Goal: Obtain resource: Download file/media

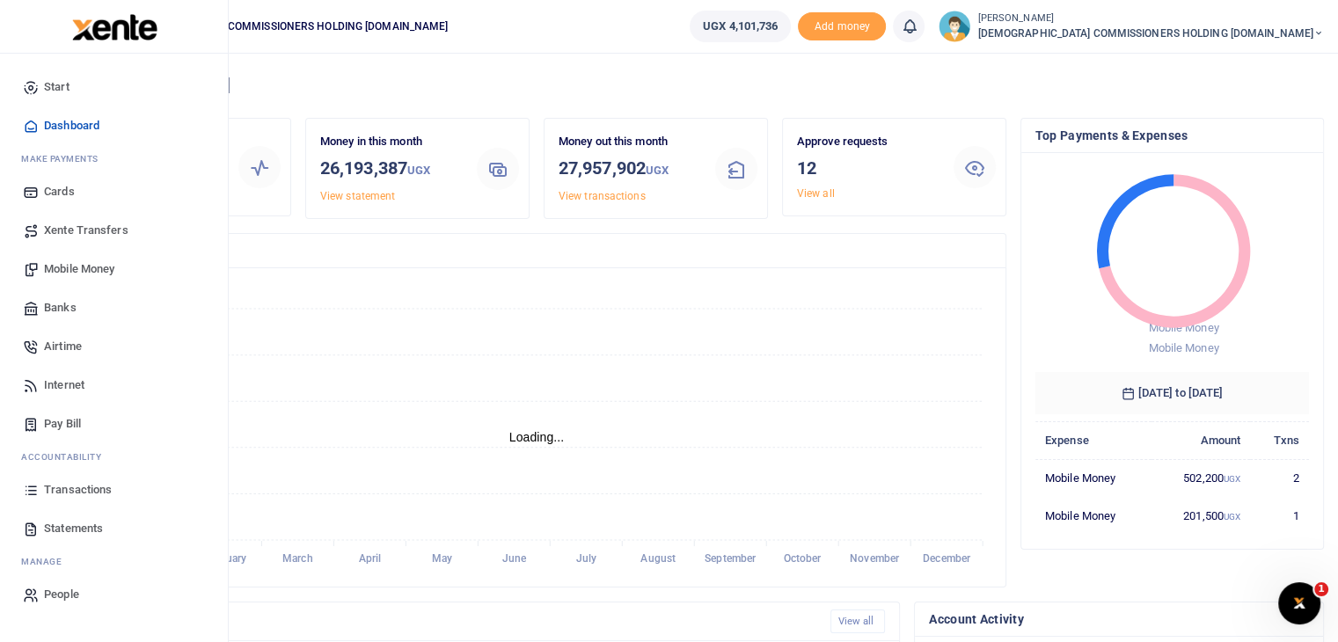
click at [68, 488] on span "Transactions" at bounding box center [78, 490] width 68 height 18
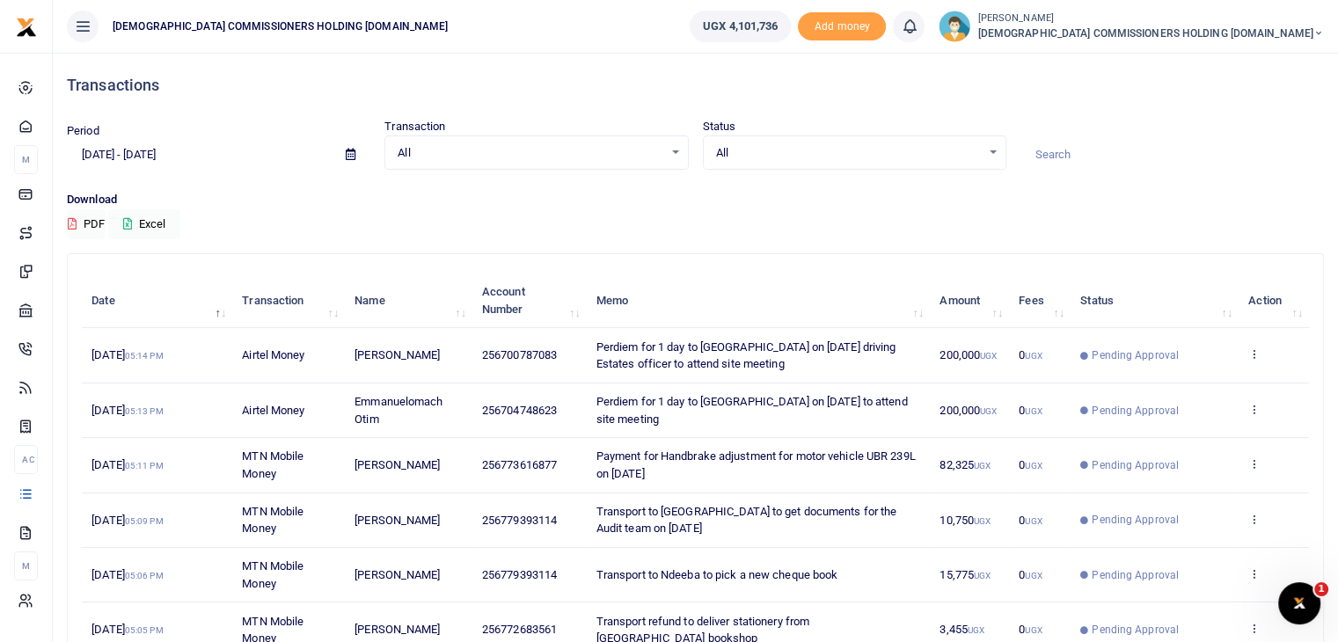
click at [350, 160] on span at bounding box center [351, 155] width 40 height 30
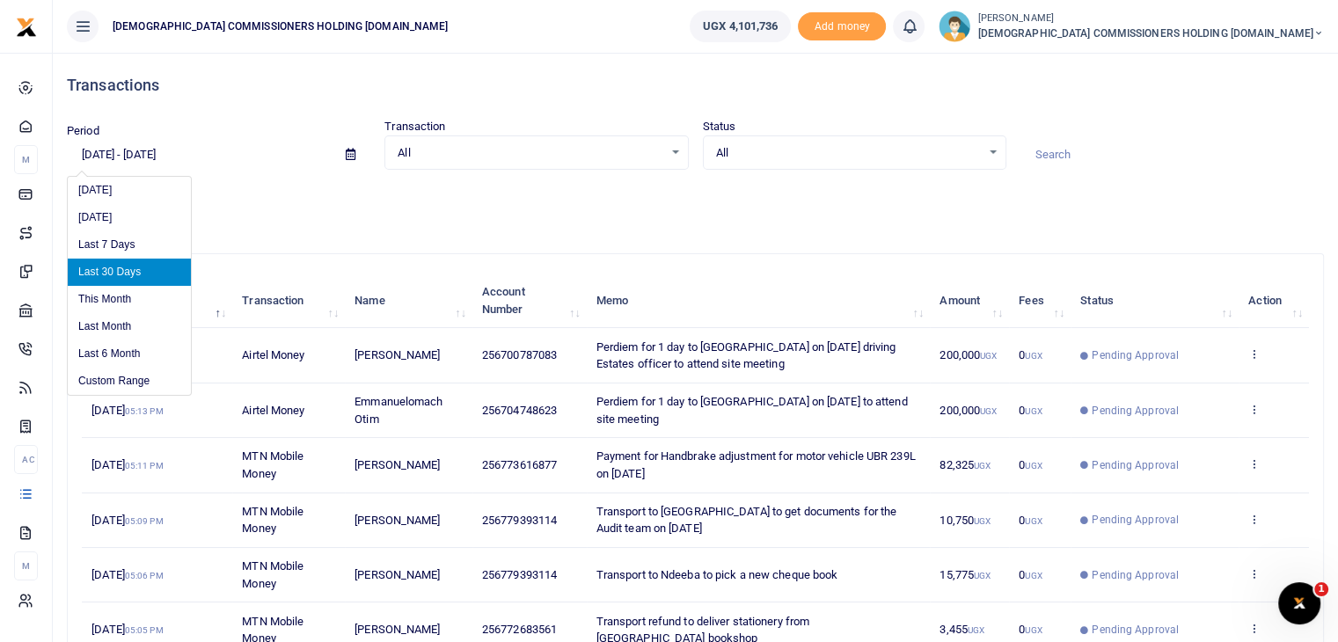
click at [215, 153] on input "[DATE] - [DATE]" at bounding box center [199, 155] width 265 height 30
click at [127, 380] on li "Custom Range" at bounding box center [129, 381] width 123 height 27
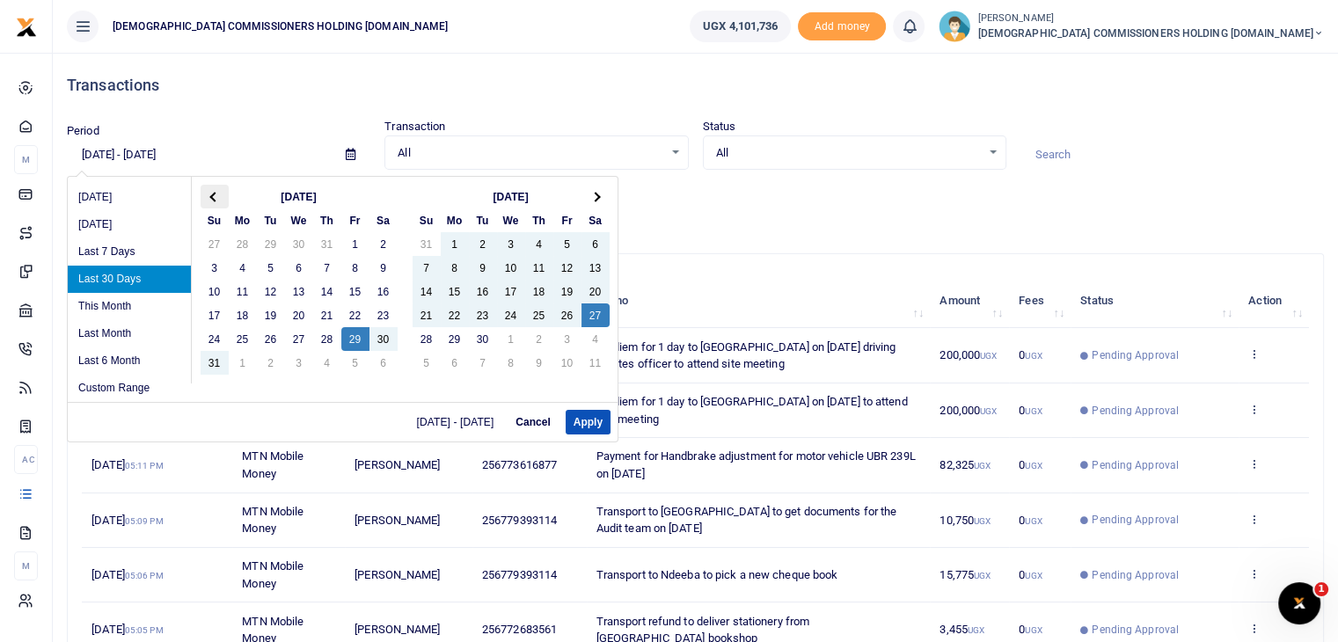
click at [215, 193] on span at bounding box center [214, 197] width 10 height 10
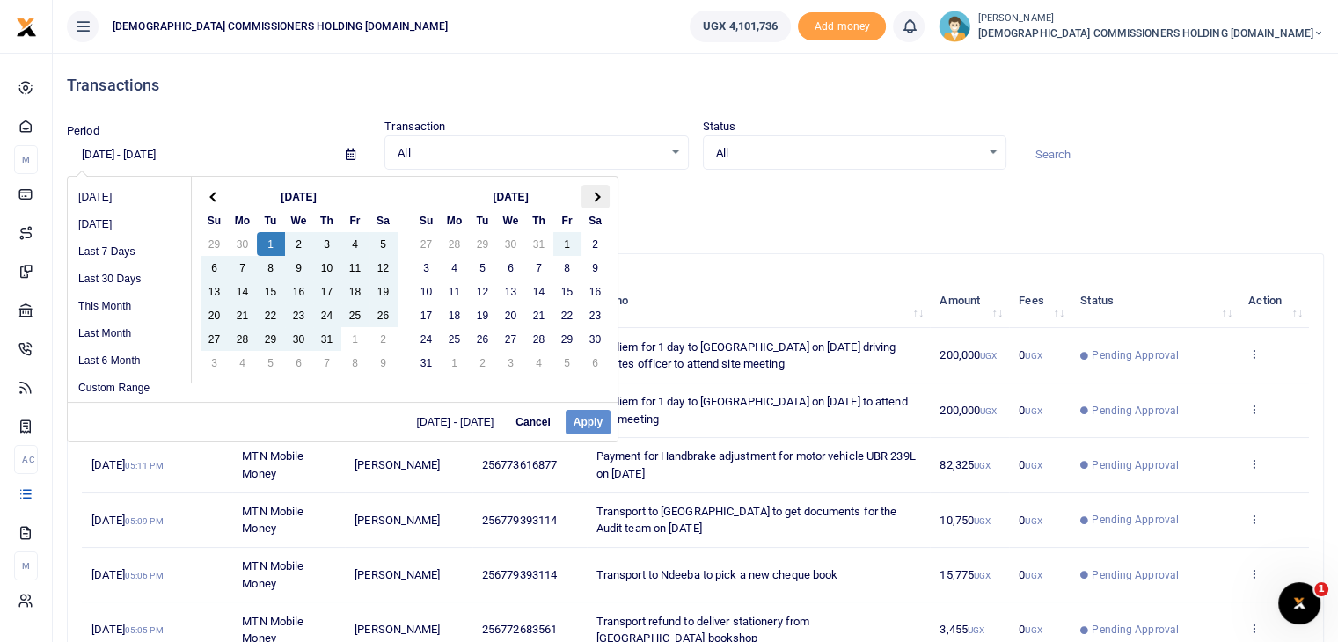
click at [597, 197] on span at bounding box center [595, 197] width 10 height 10
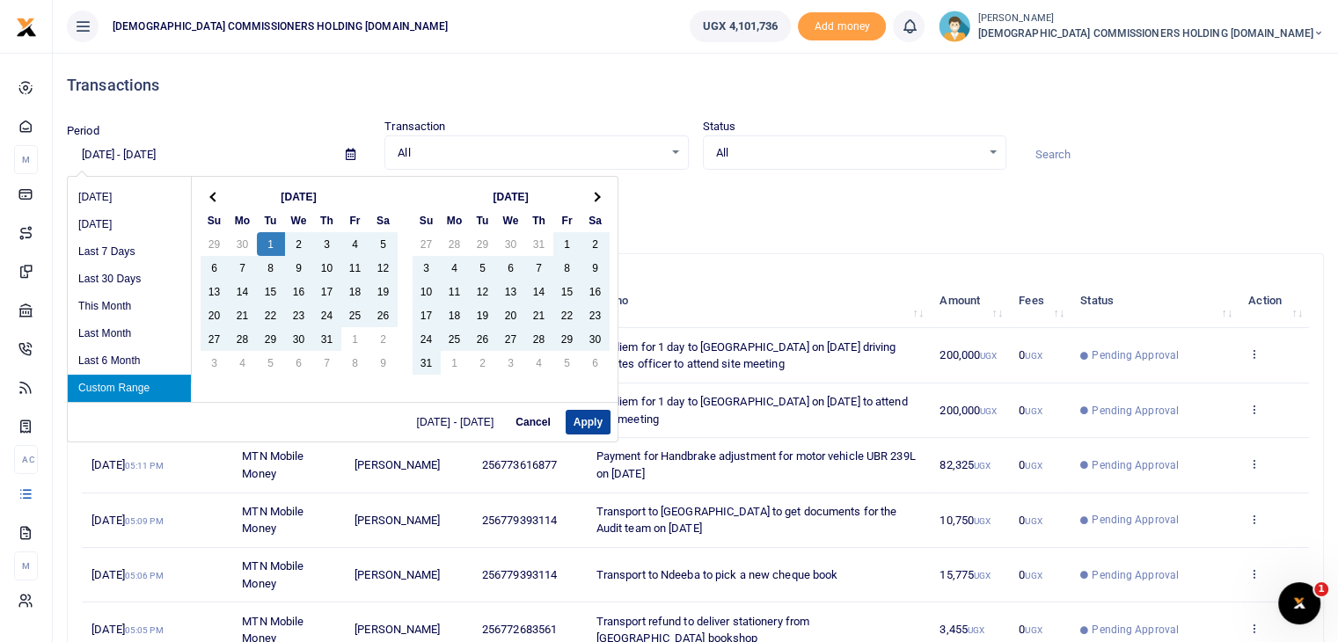
click at [585, 416] on button "Apply" at bounding box center [587, 422] width 45 height 25
type input "[DATE] - [DATE]"
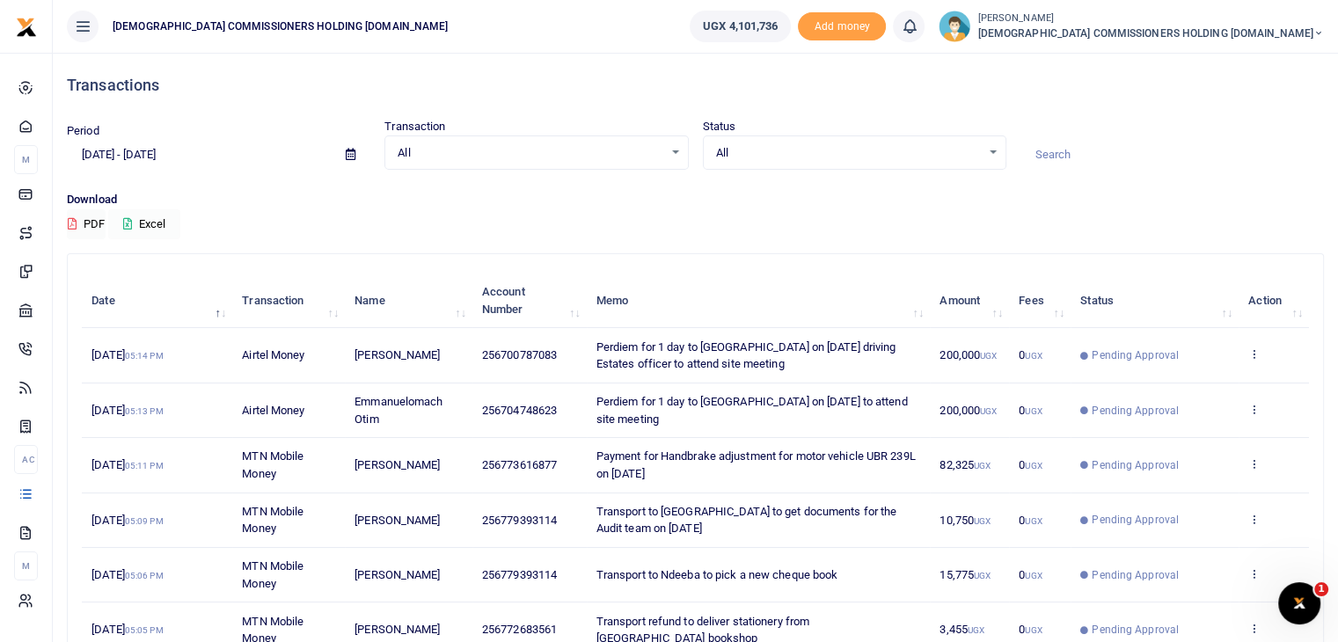
click at [140, 222] on button "Excel" at bounding box center [144, 224] width 72 height 30
